Goal: Contribute content

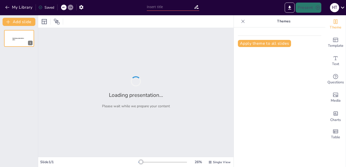
type input "From Farm to Fork: Food Hygiene and HACCP Implementation"
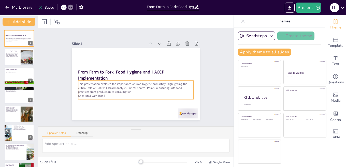
click at [110, 94] on p "Generated with [URL]" at bounding box center [117, 79] width 16 height 115
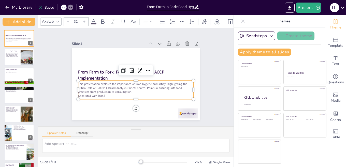
click at [110, 95] on p "Generated with [URL]" at bounding box center [119, 84] width 50 height 107
click at [110, 95] on p "Generated with [URL]" at bounding box center [128, 94] width 107 height 50
click at [119, 93] on p "Generated with [URL]" at bounding box center [117, 77] width 4 height 115
click at [120, 92] on p "Generated with [URL]" at bounding box center [143, 94] width 107 height 51
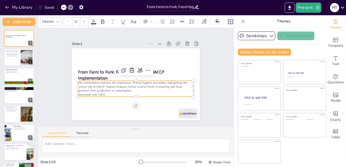
click at [110, 94] on p "Generated with [URL]" at bounding box center [135, 95] width 115 height 4
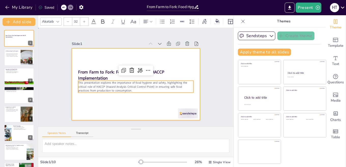
click at [96, 108] on div at bounding box center [134, 84] width 144 height 108
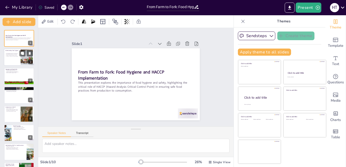
click at [16, 62] on div at bounding box center [19, 57] width 31 height 17
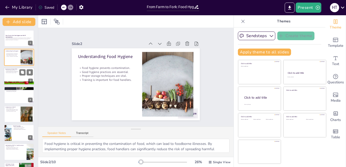
click at [15, 74] on div at bounding box center [19, 76] width 31 height 17
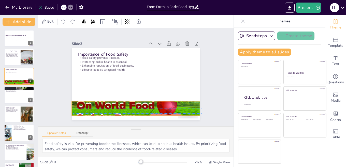
drag, startPoint x: 127, startPoint y: 107, endPoint x: 129, endPoint y: 102, distance: 5.6
click at [129, 102] on div at bounding box center [113, 56] width 130 height 135
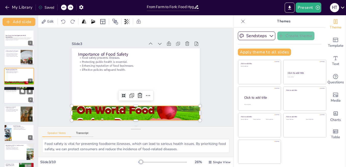
click at [15, 97] on div at bounding box center [19, 95] width 31 height 17
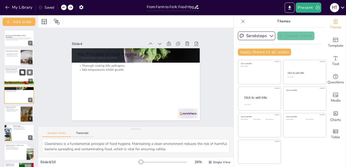
click at [24, 75] on button at bounding box center [22, 72] width 6 height 6
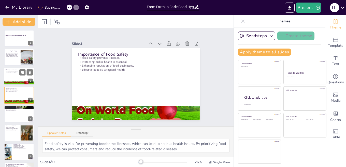
click at [16, 73] on p "Effective policies safeguard health." at bounding box center [19, 72] width 28 height 1
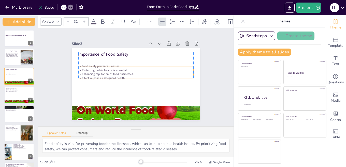
drag, startPoint x: 134, startPoint y: 56, endPoint x: 135, endPoint y: 64, distance: 8.5
click at [135, 64] on p "Food safety prevents illnesses." at bounding box center [125, 80] width 39 height 111
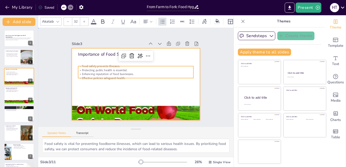
click at [94, 89] on div at bounding box center [139, 71] width 147 height 127
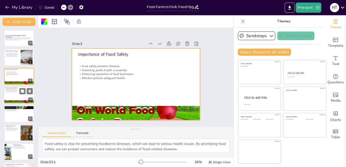
click at [12, 93] on div at bounding box center [19, 95] width 31 height 17
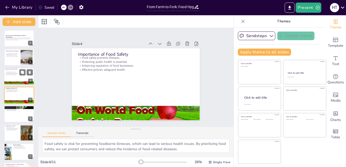
click at [13, 75] on p "Effective policies safeguard health." at bounding box center [19, 74] width 28 height 1
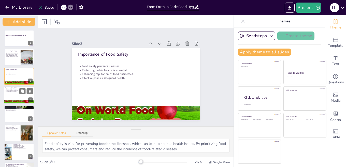
click at [15, 92] on p "Effective policies safeguard health." at bounding box center [19, 91] width 28 height 1
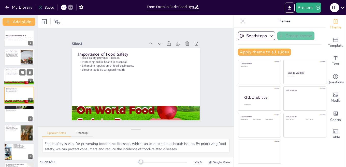
click at [16, 72] on p "Food safety prevents illnesses." at bounding box center [19, 72] width 28 height 1
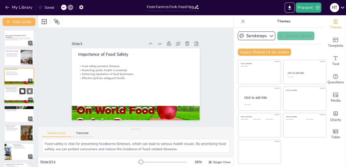
click at [22, 90] on icon at bounding box center [22, 91] width 3 height 3
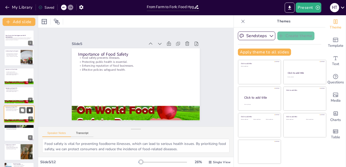
scroll to position [18, 0]
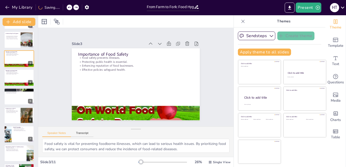
type textarea "Cleanliness is a fundamental principle of food hygiene. Maintaining a clean env…"
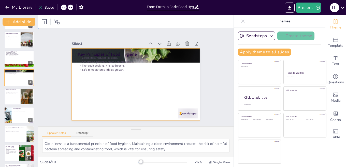
click at [72, 64] on div at bounding box center [129, 80] width 127 height 147
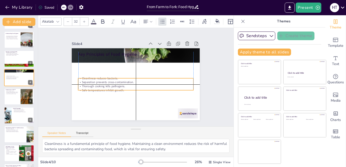
drag, startPoint x: 132, startPoint y: 68, endPoint x: 133, endPoint y: 88, distance: 19.4
click at [131, 88] on p "Safe temperatures inhibit growth." at bounding box center [123, 78] width 16 height 115
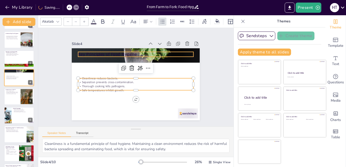
click at [120, 54] on p "Key Principles of Food Hygiene" at bounding box center [154, 64] width 73 height 97
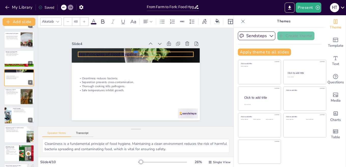
click at [144, 50] on div at bounding box center [159, 64] width 61 height 102
type input "49.1"
drag, startPoint x: 73, startPoint y: 50, endPoint x: 71, endPoint y: 64, distance: 14.2
click at [86, 64] on div "Key Principles of Food Hygiene Cleanliness reduces bacteria. Separation prevent…" at bounding box center [128, 76] width 85 height 135
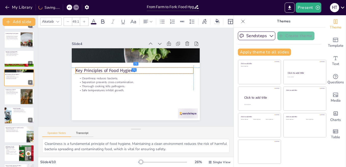
drag, startPoint x: 188, startPoint y: 53, endPoint x: 187, endPoint y: 66, distance: 13.8
click at [187, 66] on p "Key Principles of Food Hygiene" at bounding box center [142, 82] width 92 height 84
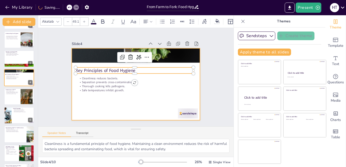
click at [156, 95] on div at bounding box center [129, 79] width 108 height 144
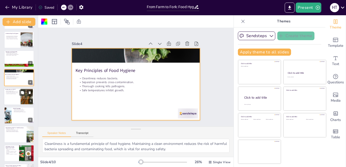
click at [11, 98] on div at bounding box center [19, 96] width 31 height 17
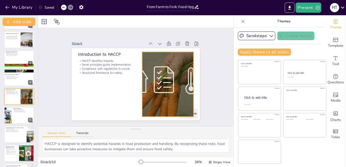
click at [177, 88] on div at bounding box center [164, 93] width 130 height 97
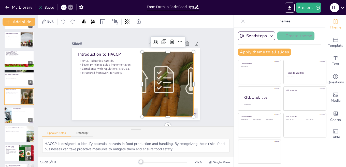
click at [174, 81] on div at bounding box center [154, 103] width 129 height 125
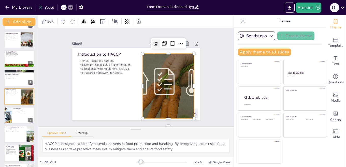
click at [160, 46] on icon at bounding box center [162, 48] width 5 height 5
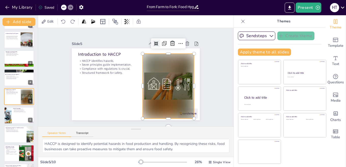
click at [121, 111] on icon at bounding box center [119, 113] width 5 height 5
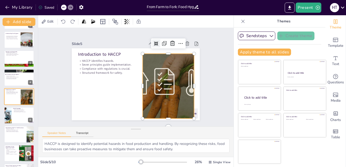
click at [154, 42] on icon at bounding box center [156, 44] width 4 height 4
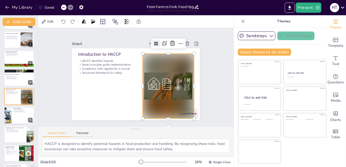
click at [172, 71] on icon at bounding box center [175, 74] width 6 height 6
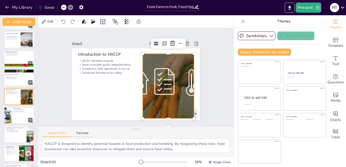
click at [171, 63] on icon at bounding box center [174, 66] width 6 height 6
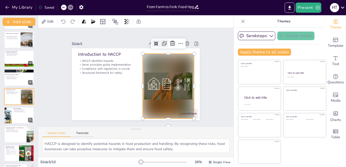
click at [173, 58] on icon at bounding box center [177, 62] width 8 height 8
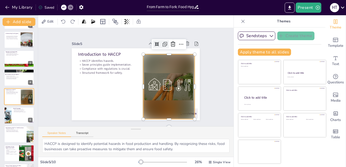
click at [177, 67] on icon at bounding box center [178, 68] width 2 height 2
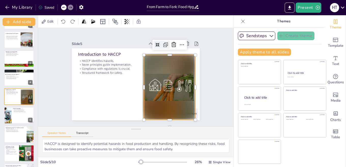
click at [172, 56] on icon at bounding box center [176, 60] width 8 height 8
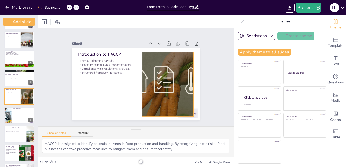
click at [166, 78] on div at bounding box center [104, 67] width 121 height 77
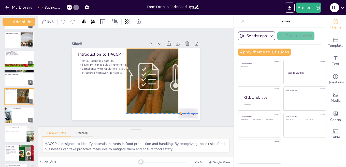
scroll to position [0, 0]
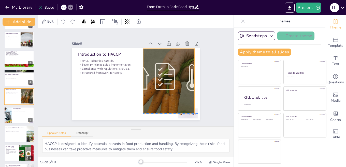
click at [170, 83] on div at bounding box center [163, 97] width 132 height 114
click at [209, 93] on div "Slide 1 From Farm to Fork: Food Hygiene and HACCP Implementation This presentat…" at bounding box center [136, 77] width 178 height 143
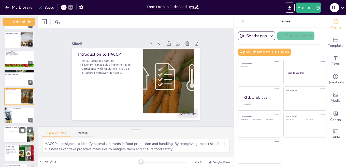
drag, startPoint x: 17, startPoint y: 118, endPoint x: 20, endPoint y: 117, distance: 3.9
click at [17, 117] on div at bounding box center [19, 115] width 30 height 17
type textarea "Hazard analysis is the first principle of HACCP and is crucial for identifying …"
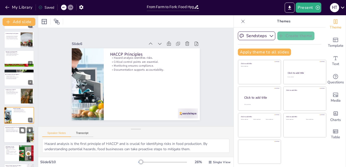
scroll to position [36, 0]
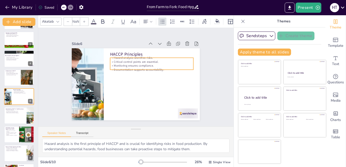
type input "32"
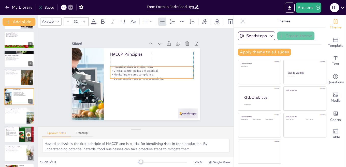
drag, startPoint x: 106, startPoint y: 67, endPoint x: 106, endPoint y: 76, distance: 8.9
click at [107, 76] on p "Documentation supports accountability." at bounding box center [129, 63] width 45 height 74
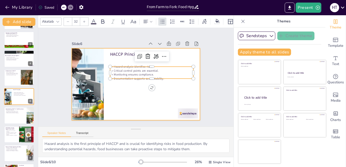
click at [128, 106] on div at bounding box center [131, 82] width 143 height 139
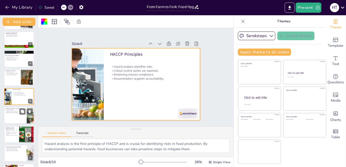
click at [17, 117] on div at bounding box center [19, 115] width 31 height 17
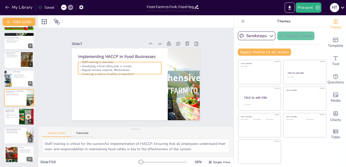
click at [131, 73] on div "Implementing HACCP in Food Businesses Staff training is essential. Developing a…" at bounding box center [130, 81] width 134 height 146
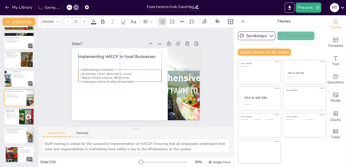
drag, startPoint x: 136, startPoint y: 74, endPoint x: 135, endPoint y: 82, distance: 7.7
click at [139, 82] on p "Fostering a culture of safety is important." at bounding box center [141, 93] width 4 height 83
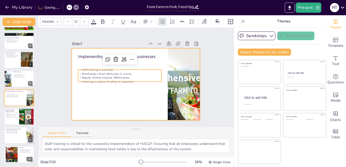
click at [121, 104] on div at bounding box center [133, 84] width 146 height 118
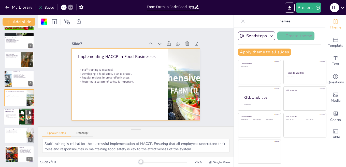
click at [7, 118] on p "Adapting to regulations is necessary." at bounding box center [11, 117] width 12 height 1
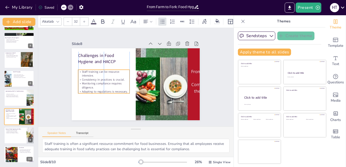
drag, startPoint x: 87, startPoint y: 88, endPoint x: 87, endPoint y: 91, distance: 3.3
click at [89, 82] on p "Adapting to regulations is necessary." at bounding box center [105, 60] width 33 height 44
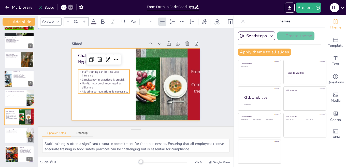
click at [86, 106] on div at bounding box center [132, 83] width 146 height 134
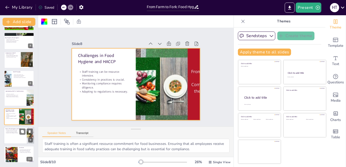
click at [17, 138] on div at bounding box center [19, 135] width 31 height 17
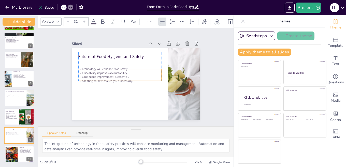
drag, startPoint x: 91, startPoint y: 72, endPoint x: 92, endPoint y: 79, distance: 7.2
click at [107, 79] on p "Adapting to new challenges is necessary." at bounding box center [125, 64] width 37 height 78
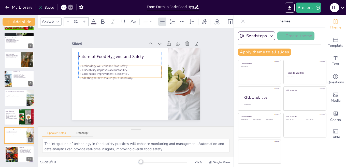
drag, startPoint x: 109, startPoint y: 79, endPoint x: 110, endPoint y: 76, distance: 3.5
click at [110, 76] on p "Adapting to new challenges is necessary." at bounding box center [123, 67] width 65 height 59
click at [113, 84] on div "Future of Food Hygiene and Safety Technology will enhance food safety. Traceabi…" at bounding box center [133, 84] width 146 height 118
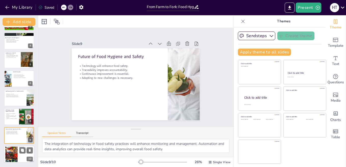
click at [8, 149] on div at bounding box center [11, 155] width 26 height 16
type textarea "Food hygiene is vital for protecting public health. By implementing proper hygi…"
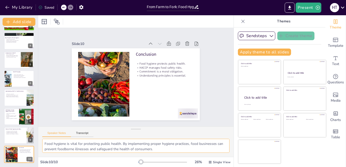
scroll to position [0, 0]
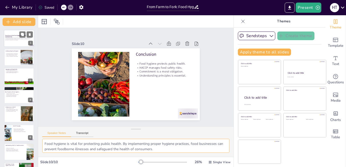
click at [19, 44] on div at bounding box center [19, 38] width 31 height 17
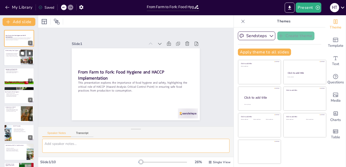
click at [12, 57] on div "Food hygiene prevents contamination. Good hygiene practices are essential. Prop…" at bounding box center [12, 55] width 14 height 6
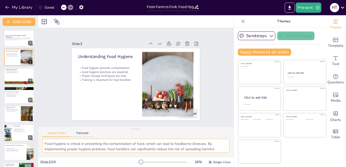
scroll to position [39, 0]
drag, startPoint x: 107, startPoint y: 150, endPoint x: 107, endPoint y: 145, distance: 4.9
click at [107, 145] on textarea "Food hygiene is critical in preventing the contamination of food, which can lea…" at bounding box center [135, 146] width 187 height 14
click at [127, 148] on textarea "Food hygiene is critical in preventing the contamination of food, which can lea…" at bounding box center [135, 146] width 187 height 14
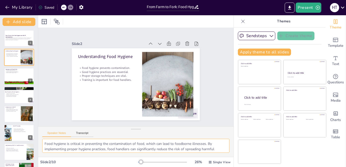
click at [202, 146] on textarea "Food hygiene is critical in preventing the contamination of food, which can lea…" at bounding box center [135, 146] width 187 height 14
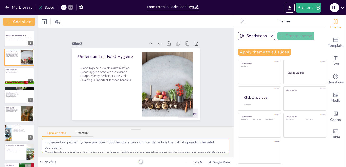
scroll to position [10, 0]
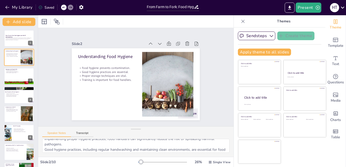
click at [226, 141] on div "Food hygiene is critical in preventing the contamination of food, which can lea…" at bounding box center [136, 148] width 196 height 18
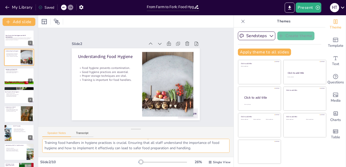
scroll to position [39, 0]
click at [16, 77] on div at bounding box center [19, 76] width 31 height 17
type textarea "Food safety is vital for preventing foodborne illnesses, which can lead to seri…"
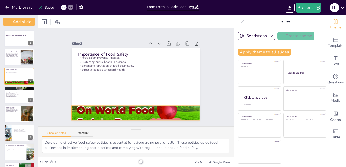
click at [100, 107] on div at bounding box center [125, 112] width 140 height 96
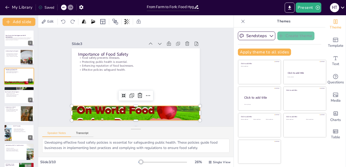
click at [101, 108] on div at bounding box center [115, 106] width 138 height 123
click at [101, 108] on div at bounding box center [115, 48] width 138 height 123
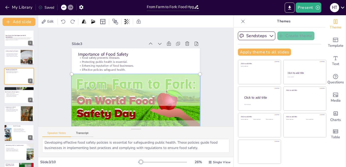
drag, startPoint x: 142, startPoint y: 91, endPoint x: 140, endPoint y: 82, distance: 9.5
click at [140, 82] on div at bounding box center [128, 102] width 148 height 103
click at [158, 103] on div at bounding box center [125, 102] width 149 height 114
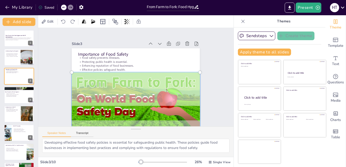
drag, startPoint x: 190, startPoint y: 107, endPoint x: 186, endPoint y: 106, distance: 4.4
click at [186, 106] on div at bounding box center [121, 98] width 147 height 132
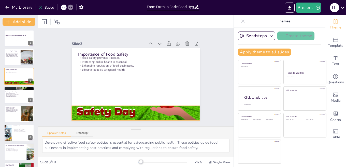
click at [179, 110] on div at bounding box center [128, 101] width 140 height 96
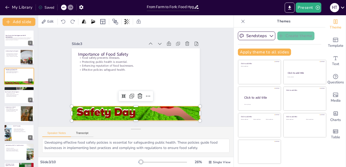
click at [179, 110] on div at bounding box center [125, 100] width 141 height 106
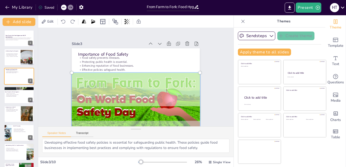
click at [179, 110] on div at bounding box center [125, 100] width 149 height 114
click at [179, 110] on div at bounding box center [128, 100] width 148 height 103
click at [164, 110] on div at bounding box center [111, 70] width 103 height 148
click at [179, 110] on div at bounding box center [125, 100] width 149 height 114
drag, startPoint x: 180, startPoint y: 109, endPoint x: 157, endPoint y: 77, distance: 39.1
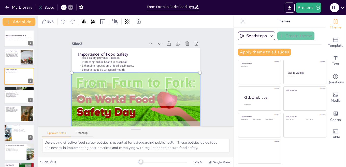
click at [157, 77] on div at bounding box center [128, 101] width 148 height 104
click at [155, 61] on div "Food safety prevents illnesses. Protecting public health is essential. Enhancin…" at bounding box center [148, 71] width 72 height 108
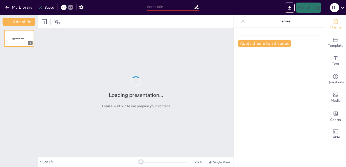
type input "From Farm to Fork: Food Hygiene and HACCP Implementation"
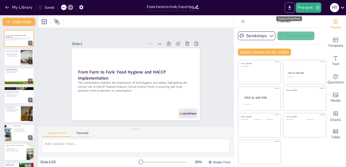
click at [291, 8] on icon "Export to PowerPoint" at bounding box center [289, 7] width 5 height 5
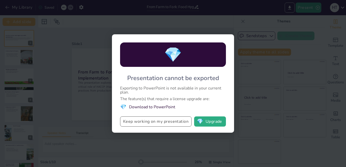
click at [170, 124] on button "Keep working on my presentation" at bounding box center [156, 122] width 72 height 10
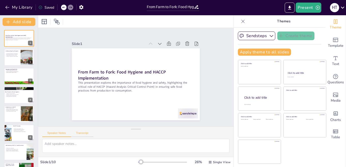
click at [79, 132] on button "Transcript" at bounding box center [82, 135] width 23 height 6
click at [80, 112] on div at bounding box center [128, 79] width 97 height 140
click at [58, 133] on button "Speaker Notes" at bounding box center [56, 135] width 29 height 6
click at [14, 58] on div "Food hygiene prevents contamination. Good hygiene practices are essential. Prop…" at bounding box center [12, 55] width 14 height 6
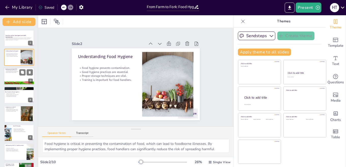
click at [17, 78] on div at bounding box center [19, 76] width 31 height 17
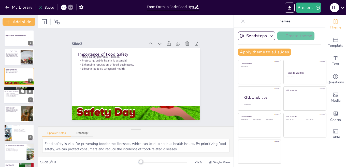
click at [21, 99] on div at bounding box center [19, 95] width 31 height 17
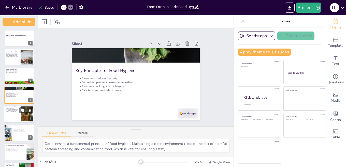
click at [13, 113] on div at bounding box center [19, 114] width 31 height 17
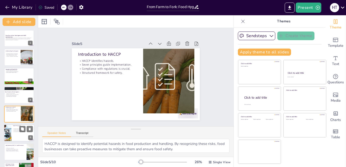
scroll to position [18, 0]
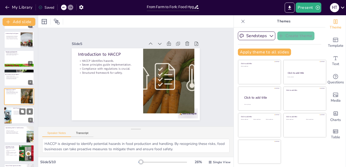
click at [15, 116] on div at bounding box center [19, 115] width 31 height 17
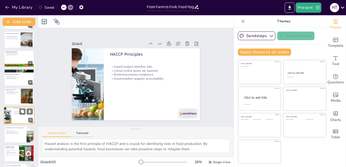
scroll to position [36, 0]
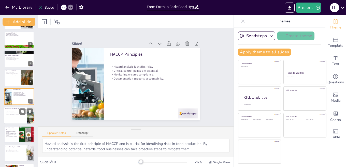
click at [15, 118] on div at bounding box center [19, 115] width 31 height 17
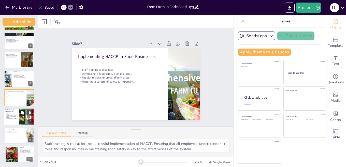
click at [11, 115] on p "Staff training can be resource-intensive." at bounding box center [11, 114] width 12 height 2
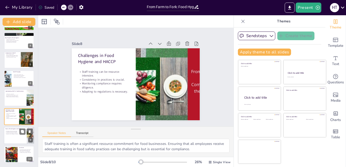
click at [13, 131] on p "Technology will enhance food safety." at bounding box center [15, 131] width 20 height 1
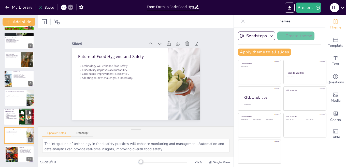
click at [10, 124] on div at bounding box center [19, 116] width 31 height 17
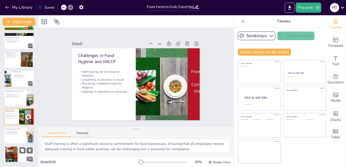
click at [19, 150] on p "HACCP manages food safety risks." at bounding box center [26, 150] width 14 height 1
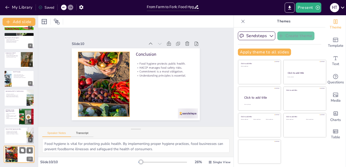
click at [13, 153] on div at bounding box center [11, 155] width 26 height 16
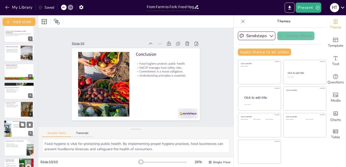
scroll to position [0, 0]
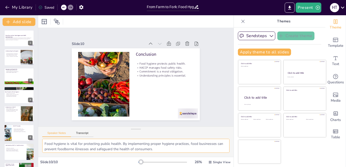
click at [79, 144] on textarea "Food hygiene is vital for protecting public health. By implementing proper hygi…" at bounding box center [135, 146] width 187 height 14
click at [13, 61] on div at bounding box center [19, 57] width 31 height 17
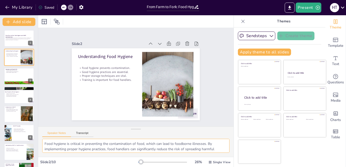
drag, startPoint x: 54, startPoint y: 145, endPoint x: 57, endPoint y: 142, distance: 4.1
click at [55, 145] on textarea "Food hygiene is critical in preventing the contamination of food, which can lea…" at bounding box center [135, 146] width 187 height 14
click at [105, 148] on textarea "Food hygiene is critical in preventing the contamination of food, which can lea…" at bounding box center [135, 146] width 187 height 14
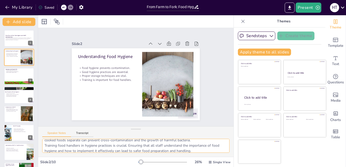
scroll to position [39, 0]
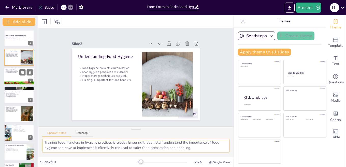
click at [13, 78] on div at bounding box center [19, 76] width 31 height 17
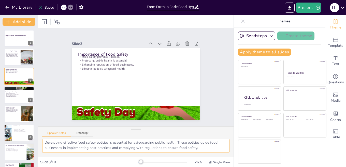
click at [65, 143] on textarea "Food safety is vital for preventing foodborne illnesses, which can lead to seri…" at bounding box center [135, 146] width 187 height 14
drag, startPoint x: 65, startPoint y: 143, endPoint x: 99, endPoint y: 158, distance: 37.0
click at [99, 158] on div "Slide 1 From Farm to Fork: Food Hygiene and HACCP Implementation This presentat…" at bounding box center [136, 91] width 196 height 152
click at [104, 148] on textarea "Food safety is vital for preventing foodborne illnesses, which can lead to seri…" at bounding box center [135, 146] width 187 height 14
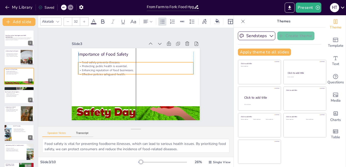
drag, startPoint x: 105, startPoint y: 66, endPoint x: 105, endPoint y: 72, distance: 5.9
click at [105, 72] on p "Effective policies safeguard health." at bounding box center [137, 74] width 107 height 50
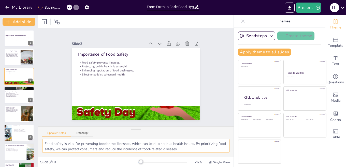
click at [117, 149] on textarea "Food safety is vital for preventing foodborne illnesses, which can lead to seri…" at bounding box center [135, 146] width 187 height 14
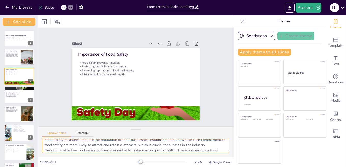
click at [130, 149] on textarea "Food safety is vital for preventing foodborne illnesses, which can lead to seri…" at bounding box center [135, 146] width 187 height 14
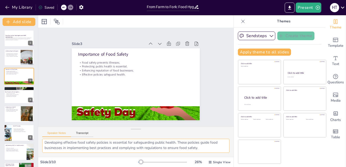
scroll to position [0, 0]
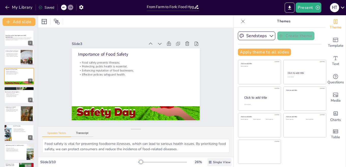
click at [213, 163] on span "Single View" at bounding box center [222, 162] width 18 height 4
click at [214, 164] on span "Single View" at bounding box center [222, 162] width 18 height 4
click at [21, 61] on div at bounding box center [27, 58] width 24 height 16
type textarea "Food hygiene is critical in preventing the contamination of food, which can lea…"
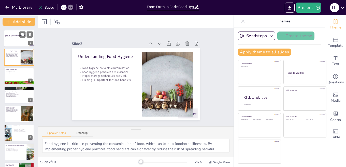
click at [17, 41] on div at bounding box center [19, 38] width 31 height 17
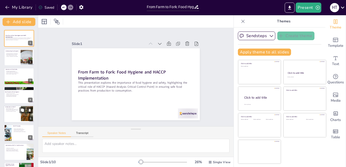
click at [12, 113] on div at bounding box center [19, 114] width 31 height 17
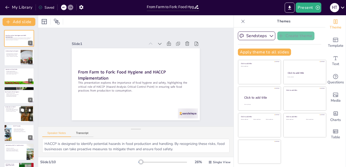
scroll to position [18, 0]
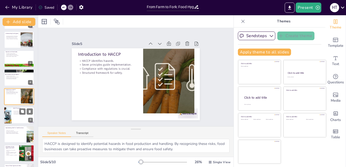
click at [10, 116] on div at bounding box center [7, 115] width 29 height 17
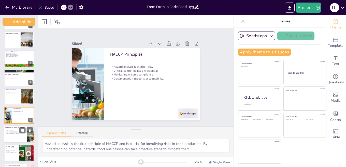
scroll to position [36, 0]
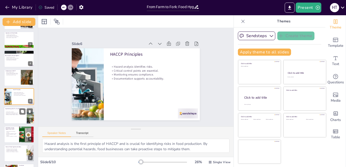
click at [17, 117] on div at bounding box center [19, 115] width 31 height 17
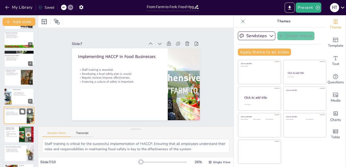
scroll to position [54, 0]
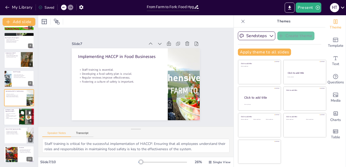
click at [9, 116] on p "Consistency in practices is crucial." at bounding box center [11, 115] width 12 height 1
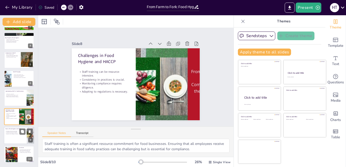
click at [12, 141] on div at bounding box center [19, 135] width 31 height 17
type textarea "The integration of technology in food safety practices will enhance monitoring …"
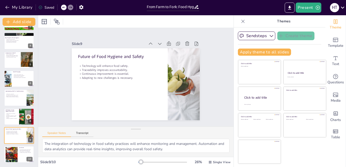
click at [112, 20] on div at bounding box center [136, 21] width 196 height 12
click at [9, 6] on icon "button" at bounding box center [7, 7] width 5 height 5
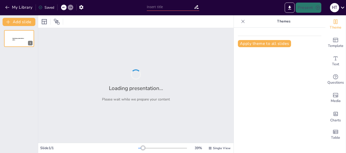
type input "From Farm to Fork: Food Hygiene and HACCP Implementation"
type input "Best Practices for Safe Food Handling"
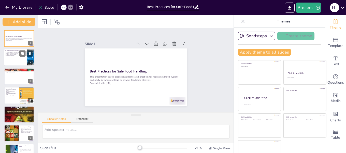
click at [16, 57] on div at bounding box center [19, 57] width 31 height 17
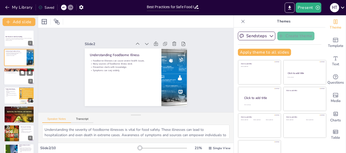
click at [19, 77] on div at bounding box center [19, 76] width 31 height 17
type textarea "Regular handwashing is crucial to stop the transmission of harmful bacteria and…"
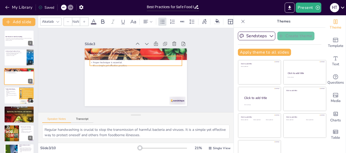
type input "32"
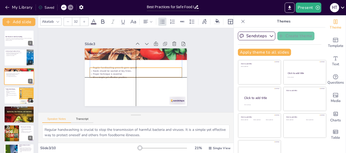
drag, startPoint x: 101, startPoint y: 63, endPoint x: 100, endPoint y: 76, distance: 12.5
click at [100, 76] on p "It’s a simple yet effective practice." at bounding box center [136, 77] width 92 height 3
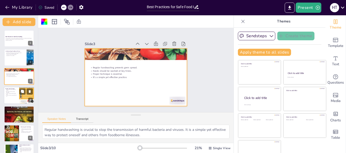
click at [9, 94] on p "Airtight containers help preserve food." at bounding box center [11, 94] width 12 height 2
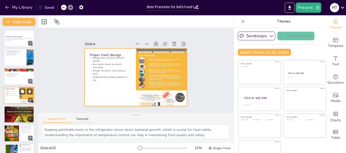
scroll to position [6, 0]
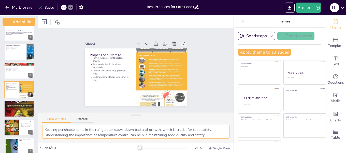
click at [81, 132] on textarea "Keeping perishable items in the refrigerator slows down bacterial growth, which…" at bounding box center [135, 132] width 187 height 14
click at [141, 63] on div at bounding box center [159, 82] width 93 height 215
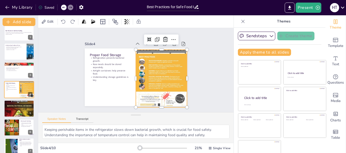
click at [140, 61] on div at bounding box center [152, 91] width 164 height 199
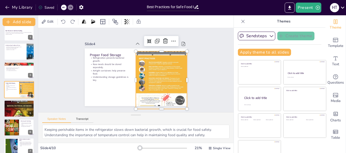
click at [140, 61] on div at bounding box center [160, 82] width 73 height 213
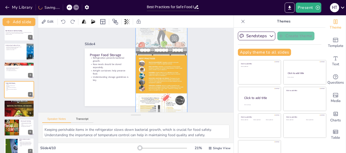
click at [137, 71] on div at bounding box center [143, 96] width 208 height 173
click at [137, 71] on div at bounding box center [160, 83] width 79 height 220
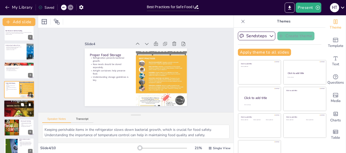
click at [27, 106] on div at bounding box center [25, 104] width 13 height 6
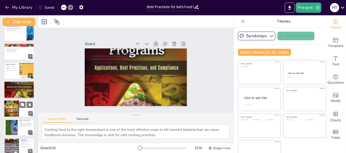
click at [11, 113] on div at bounding box center [11, 108] width 31 height 17
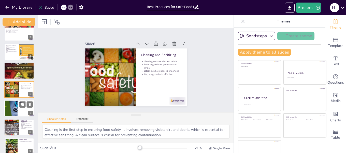
click at [15, 111] on div at bounding box center [12, 109] width 30 height 16
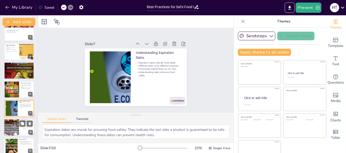
scroll to position [63, 0]
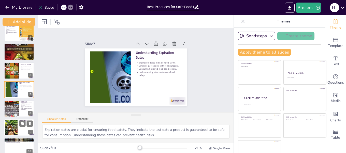
click at [13, 129] on div at bounding box center [12, 128] width 30 height 16
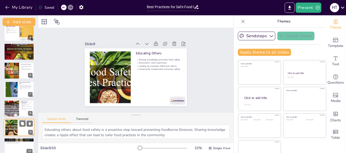
scroll to position [69, 0]
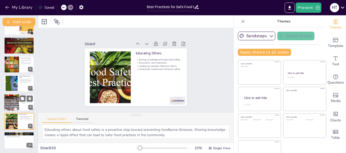
click at [15, 109] on div at bounding box center [11, 102] width 33 height 17
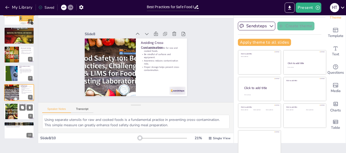
scroll to position [11, 0]
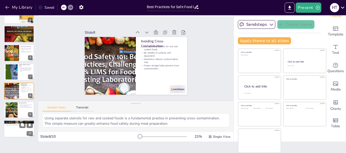
click at [12, 128] on div at bounding box center [19, 128] width 31 height 17
type textarea "Key practices such as regular handwashing and proper food storage are foundatio…"
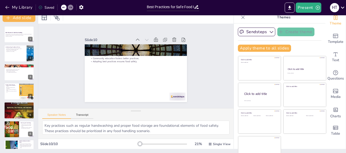
scroll to position [0, 0]
